Goal: Task Accomplishment & Management: Manage account settings

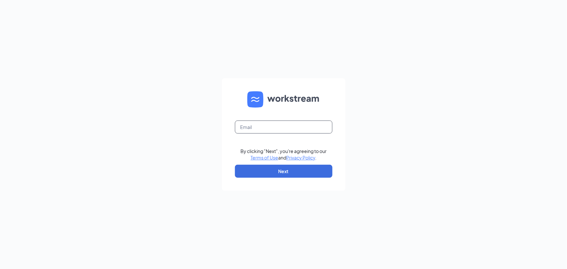
click at [302, 122] on input "text" at bounding box center [284, 127] width 98 height 13
type input "admin@magnasg.com"
click at [293, 167] on button "Next" at bounding box center [284, 171] width 98 height 13
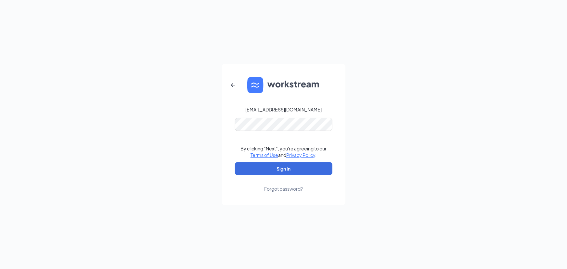
click at [284, 175] on link "Forgot password?" at bounding box center [283, 183] width 39 height 17
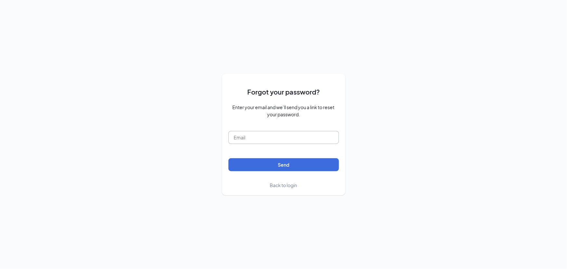
click at [263, 133] on input "text" at bounding box center [283, 137] width 111 height 13
type input "admin@magnasg.com"
click at [285, 184] on span "Back to login" at bounding box center [283, 185] width 27 height 6
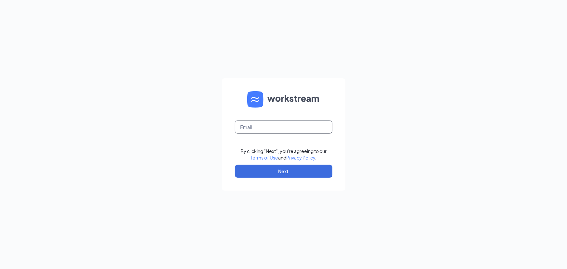
click at [271, 133] on input "text" at bounding box center [284, 127] width 98 height 13
type input "admin@magnasg.com"
click at [284, 170] on button "Next" at bounding box center [284, 171] width 98 height 13
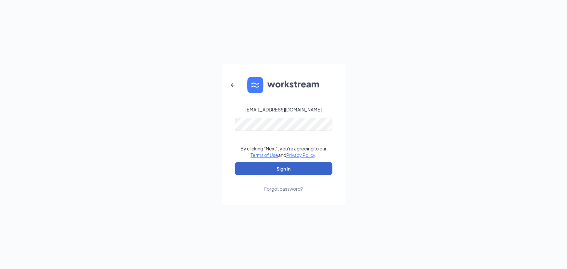
click at [279, 164] on button "Sign In" at bounding box center [284, 168] width 98 height 13
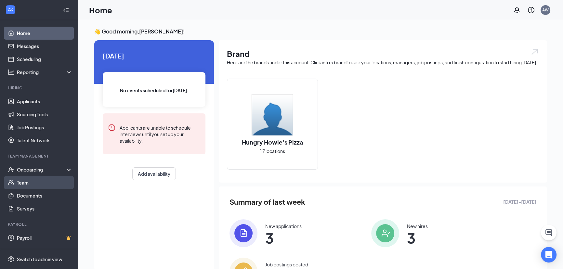
click at [37, 185] on link "Team" at bounding box center [45, 182] width 56 height 13
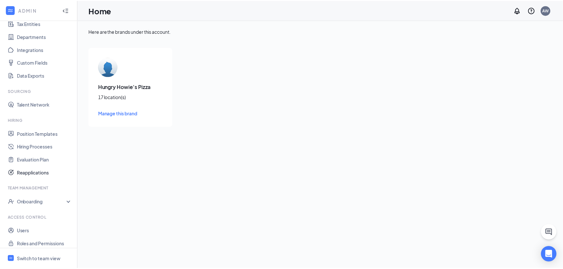
scroll to position [56, 0]
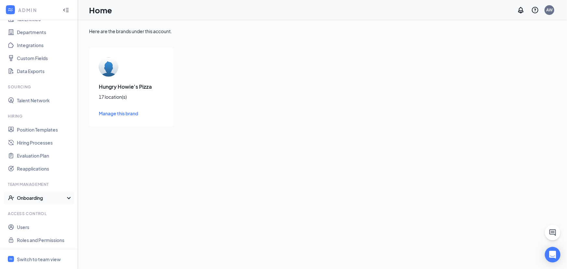
click at [60, 198] on div "Onboarding" at bounding box center [42, 198] width 50 height 7
click at [55, 215] on link "Onboarding Processes" at bounding box center [45, 210] width 56 height 13
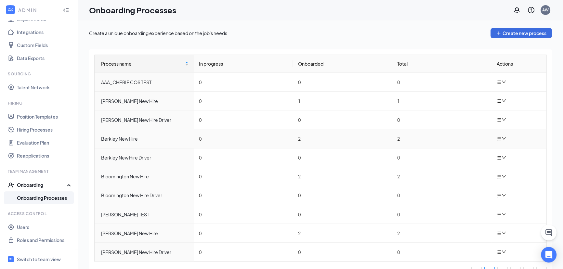
scroll to position [14, 0]
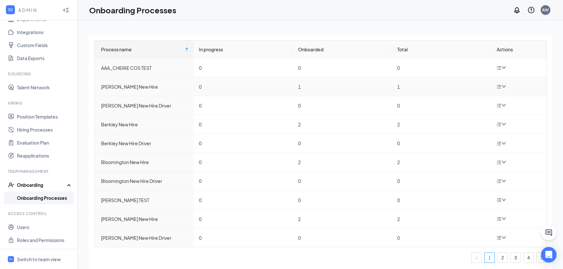
click at [496, 86] on icon "bars" at bounding box center [498, 86] width 5 height 5
click at [459, 101] on div "Edit process" at bounding box center [465, 102] width 70 height 8
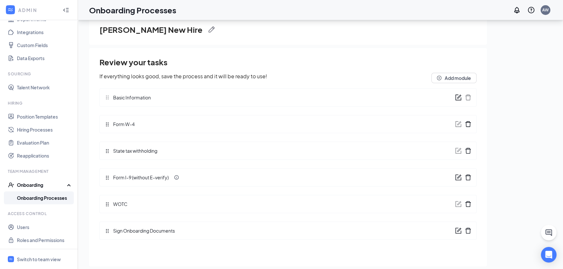
scroll to position [29, 0]
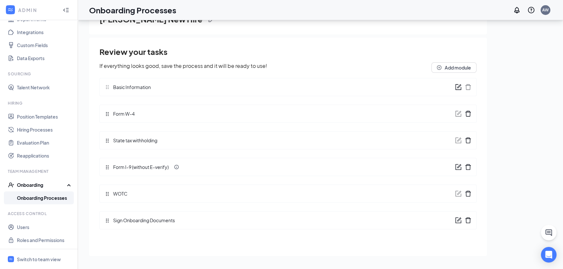
click at [162, 220] on span "Sign Onboarding Documents" at bounding box center [142, 220] width 65 height 7
click at [36, 186] on div "Onboarding" at bounding box center [42, 185] width 50 height 7
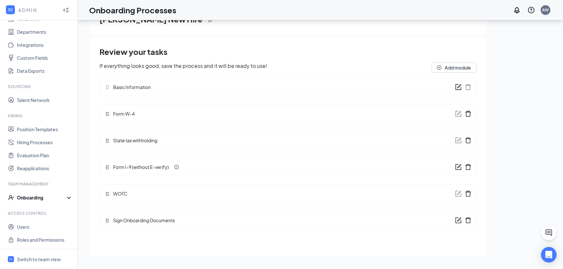
scroll to position [56, 0]
click at [35, 199] on div "Onboarding" at bounding box center [42, 198] width 50 height 7
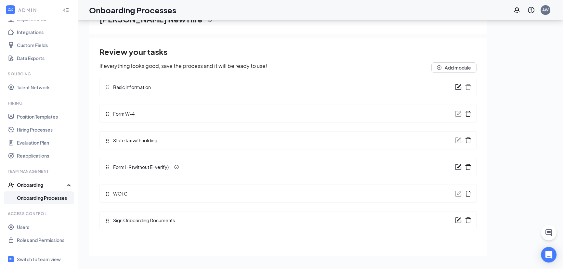
click at [35, 199] on link "Onboarding Processes" at bounding box center [45, 197] width 56 height 13
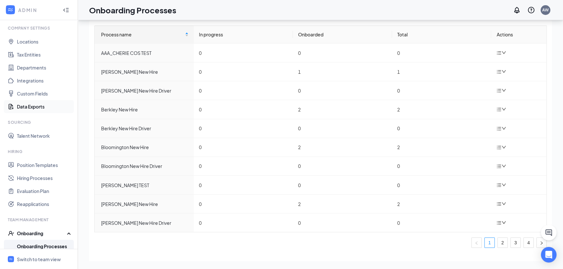
scroll to position [10, 0]
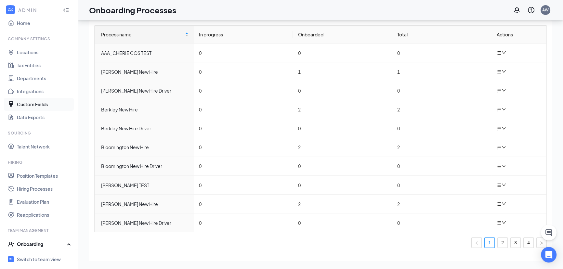
click at [33, 106] on link "Custom Fields" at bounding box center [45, 104] width 56 height 13
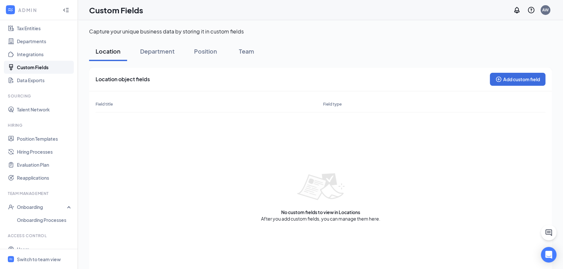
scroll to position [59, 0]
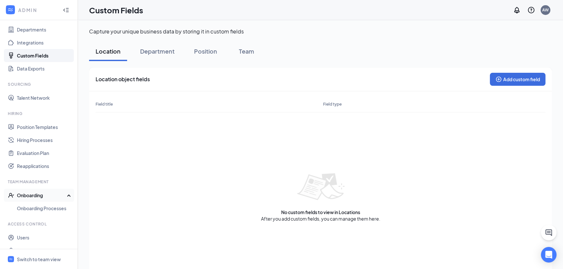
click at [39, 195] on div "Onboarding" at bounding box center [42, 195] width 50 height 7
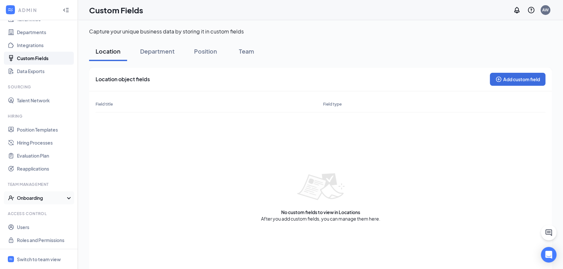
click at [39, 199] on div "Onboarding" at bounding box center [42, 198] width 50 height 7
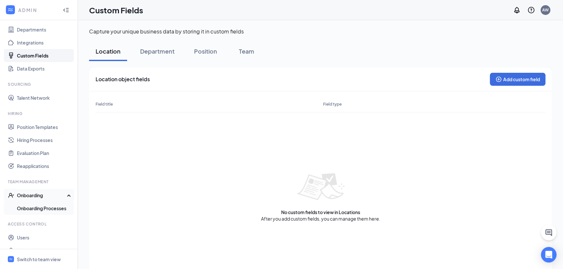
click at [43, 208] on link "Onboarding Processes" at bounding box center [45, 208] width 56 height 13
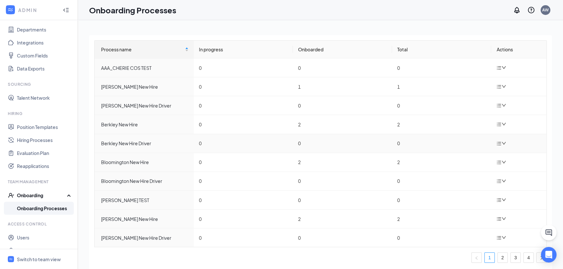
scroll to position [29, 0]
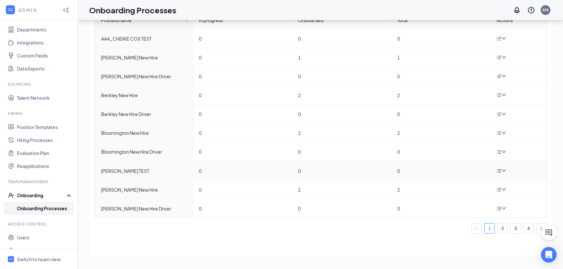
click at [497, 170] on icon "bars" at bounding box center [499, 171] width 4 height 4
click at [462, 186] on div "Edit process" at bounding box center [465, 185] width 70 height 8
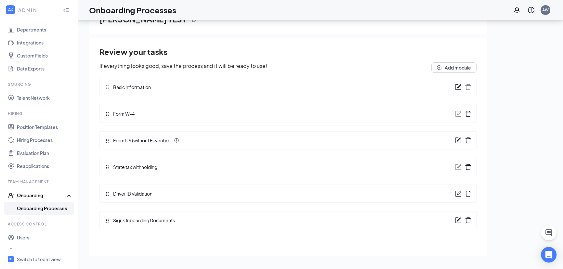
click at [459, 217] on icon "form" at bounding box center [458, 220] width 7 height 7
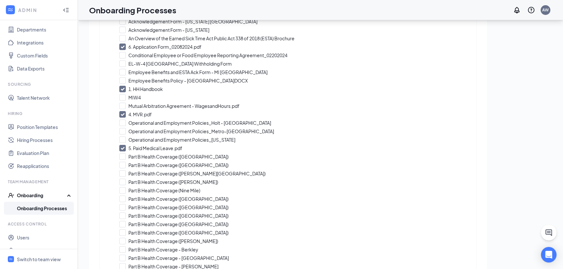
scroll to position [122, 0]
